Goal: Task Accomplishment & Management: Manage account settings

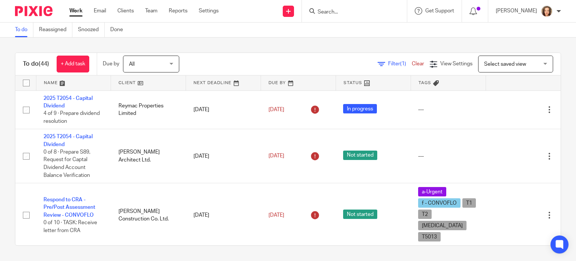
click at [345, 12] on input "Search" at bounding box center [350, 12] width 67 height 7
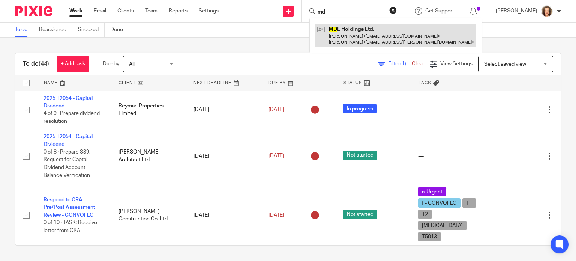
type input "md"
click at [362, 34] on link at bounding box center [395, 35] width 161 height 23
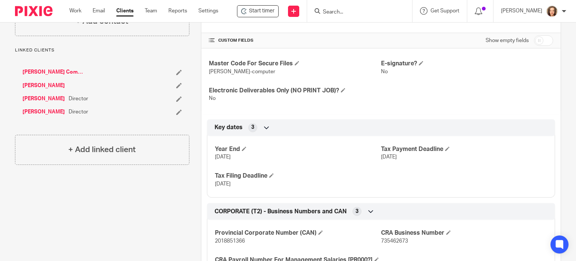
scroll to position [288, 0]
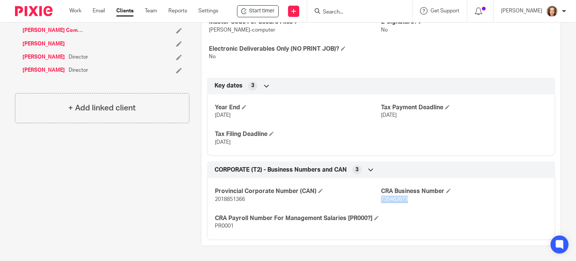
drag, startPoint x: 405, startPoint y: 190, endPoint x: 378, endPoint y: 190, distance: 27.0
click at [381, 195] on p "735462673" at bounding box center [464, 198] width 166 height 7
copy span "735462673"
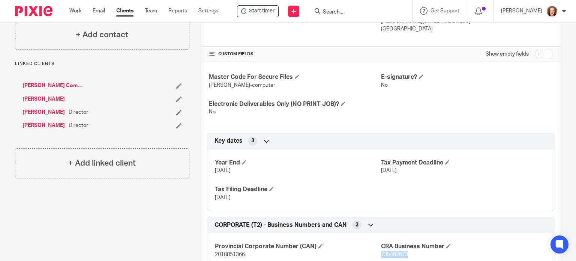
scroll to position [213, 0]
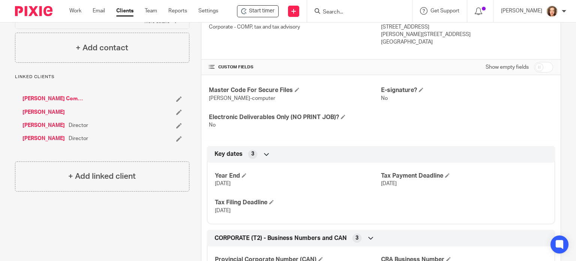
click at [60, 95] on link "[PERSON_NAME] Commercial Construction Inc." at bounding box center [54, 98] width 64 height 7
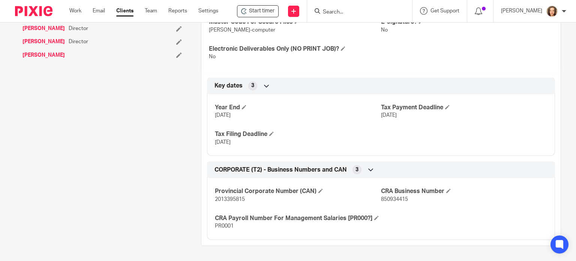
scroll to position [288, 0]
drag, startPoint x: 406, startPoint y: 192, endPoint x: 377, endPoint y: 190, distance: 28.9
click at [381, 195] on p "850934415" at bounding box center [464, 198] width 166 height 7
copy span "850934415"
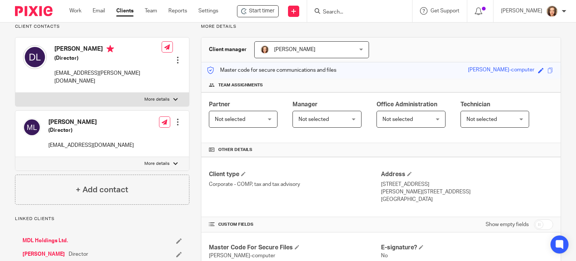
scroll to position [45, 0]
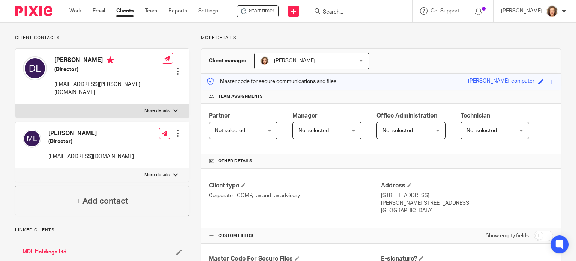
click at [534, 234] on input "checkbox" at bounding box center [543, 235] width 19 height 10
checkbox input "true"
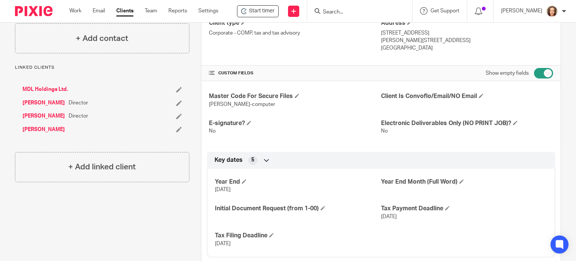
scroll to position [213, 0]
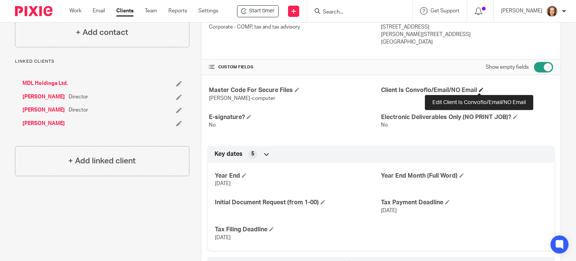
click at [479, 89] on span at bounding box center [481, 89] width 4 height 4
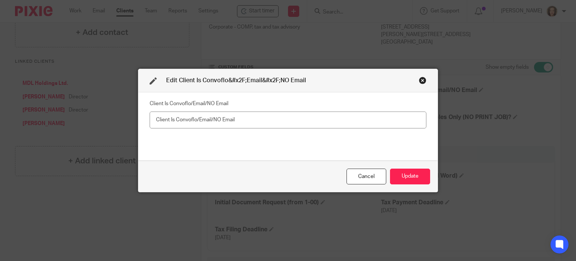
click at [346, 118] on input "text" at bounding box center [288, 119] width 277 height 17
type input "Convoflo"
click at [409, 179] on button "Update" at bounding box center [410, 176] width 40 height 16
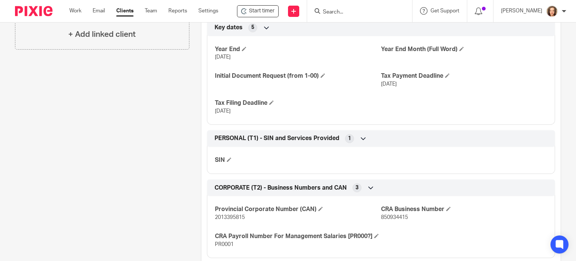
scroll to position [345, 0]
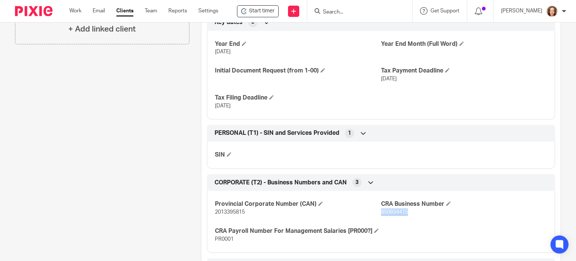
drag, startPoint x: 406, startPoint y: 211, endPoint x: 378, endPoint y: 211, distance: 28.9
click at [381, 211] on p "850934415" at bounding box center [464, 211] width 166 height 7
copy span "850934415"
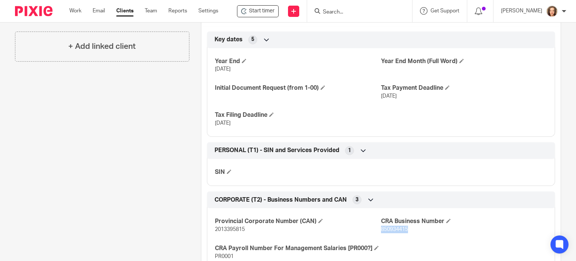
scroll to position [328, 0]
click at [407, 227] on p "850934415" at bounding box center [464, 228] width 166 height 7
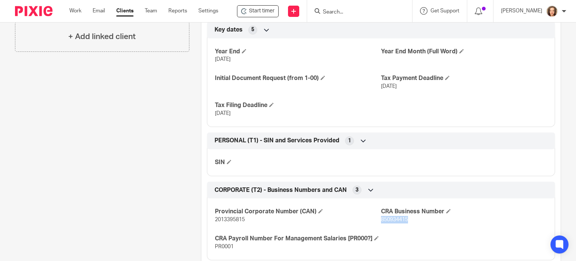
drag, startPoint x: 405, startPoint y: 229, endPoint x: 377, endPoint y: 220, distance: 28.8
click at [381, 220] on span "850934415" at bounding box center [394, 219] width 27 height 5
copy span "850934415"
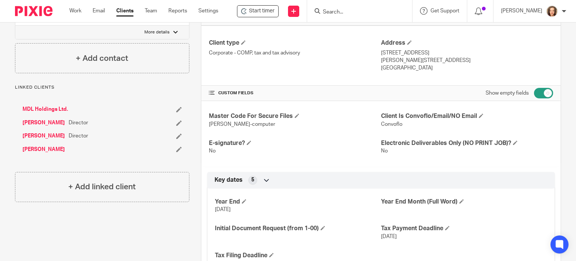
scroll to position [187, 0]
click at [51, 105] on link "MDL Holdings Ltd." at bounding box center [44, 108] width 45 height 7
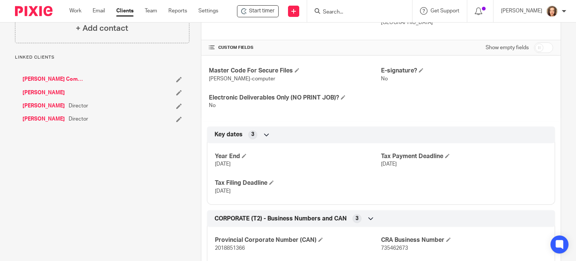
scroll to position [288, 0]
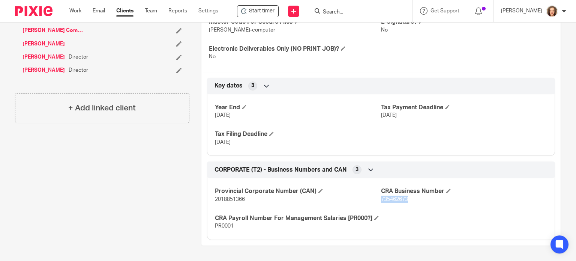
drag, startPoint x: 404, startPoint y: 190, endPoint x: 378, endPoint y: 190, distance: 26.2
click at [381, 195] on p "735462673" at bounding box center [464, 198] width 166 height 7
